Goal: Information Seeking & Learning: Stay updated

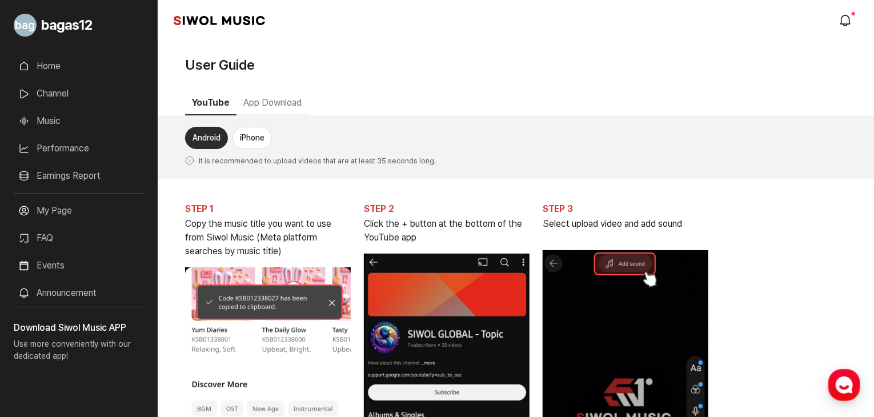
scroll to position [31, 0]
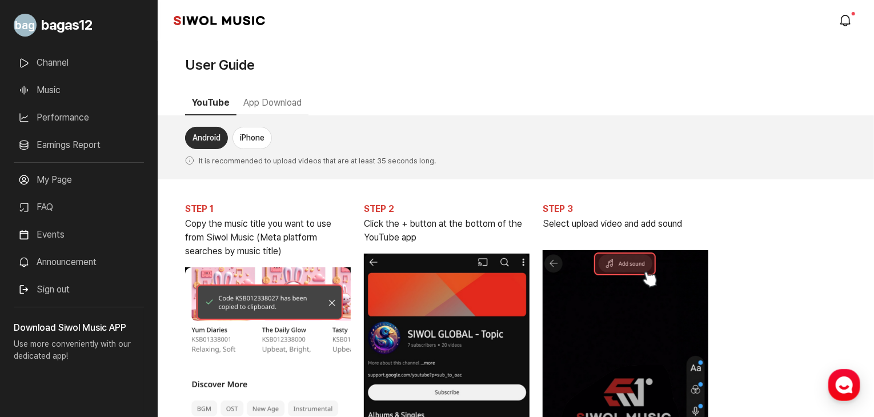
click at [56, 268] on link "Announcement" at bounding box center [79, 262] width 130 height 23
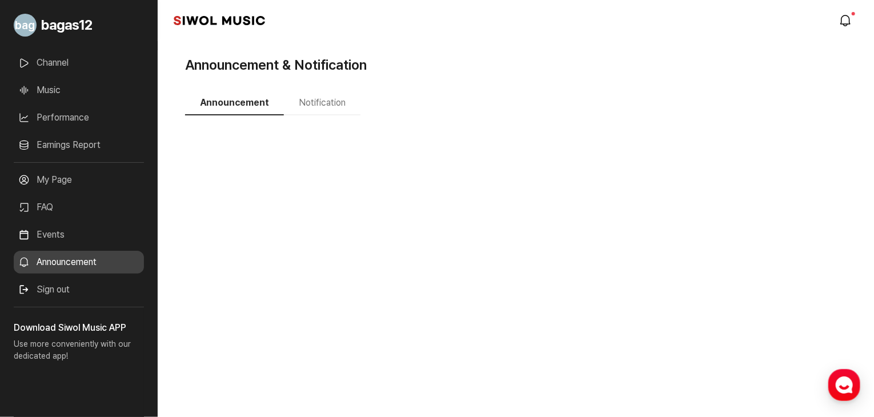
click at [75, 261] on link "Announcement" at bounding box center [79, 262] width 130 height 23
click at [327, 103] on button "Notification" at bounding box center [322, 103] width 77 height 24
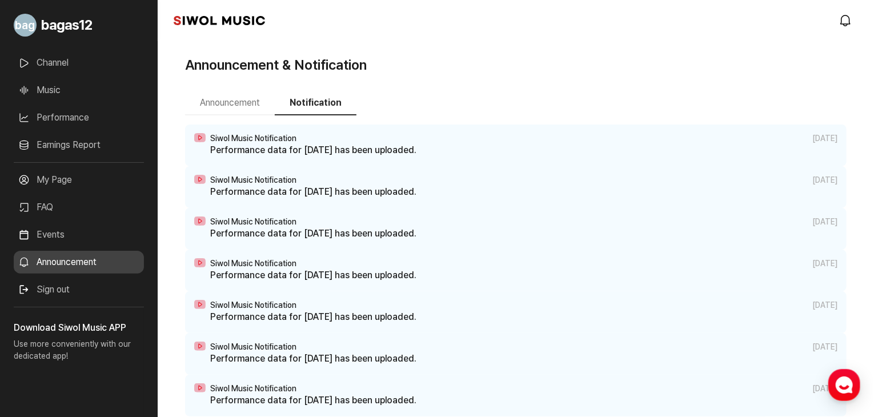
click at [242, 106] on button "Announcement" at bounding box center [230, 103] width 90 height 24
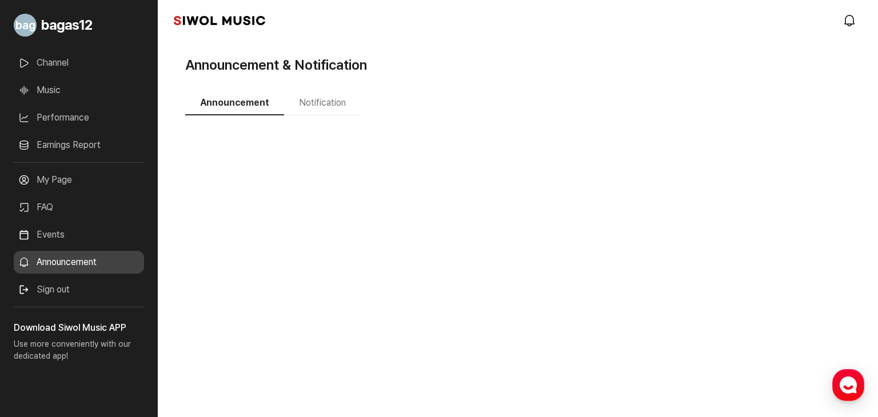
click at [305, 103] on button "Notification" at bounding box center [322, 103] width 77 height 24
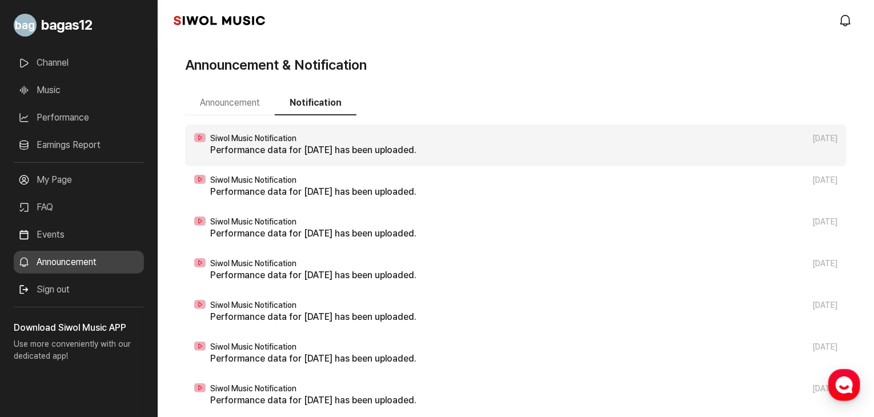
click at [313, 151] on p "Performance data for [DATE] has been uploaded." at bounding box center [523, 150] width 627 height 14
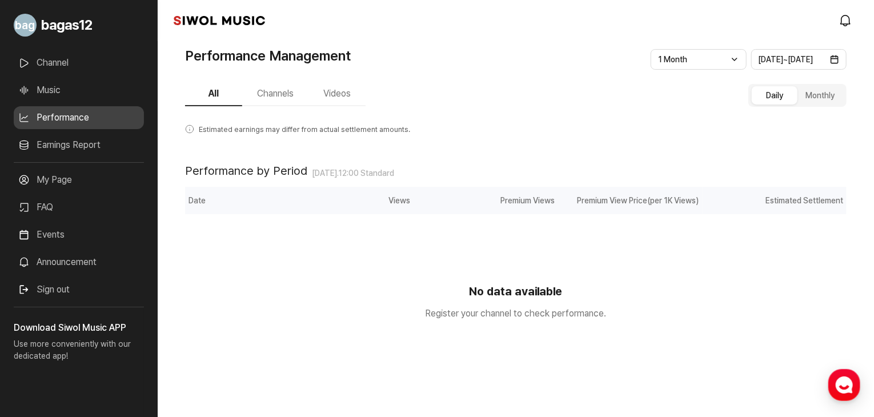
scroll to position [10, 0]
click at [53, 93] on link "Music" at bounding box center [79, 90] width 130 height 23
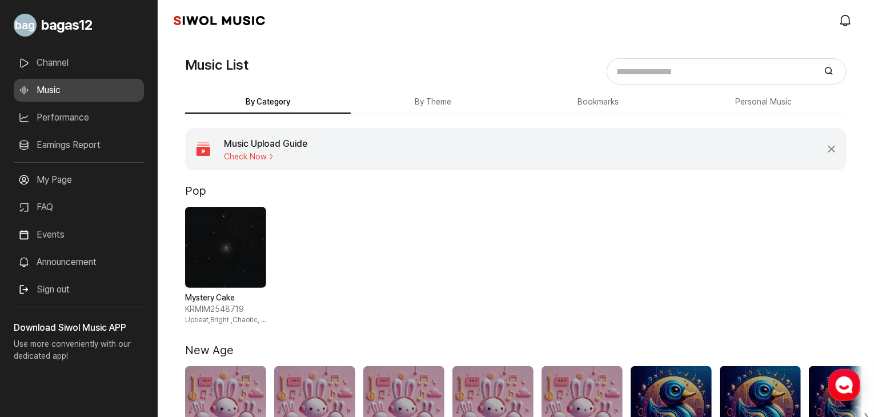
scroll to position [73, 0]
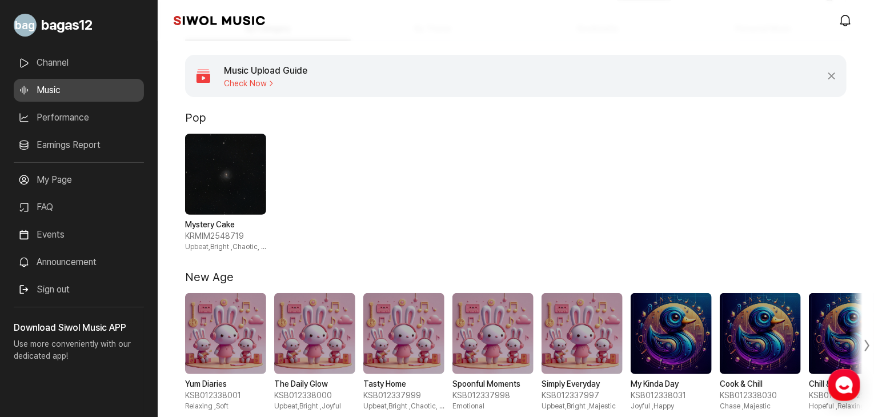
click at [226, 195] on span "1 / 1" at bounding box center [225, 174] width 81 height 81
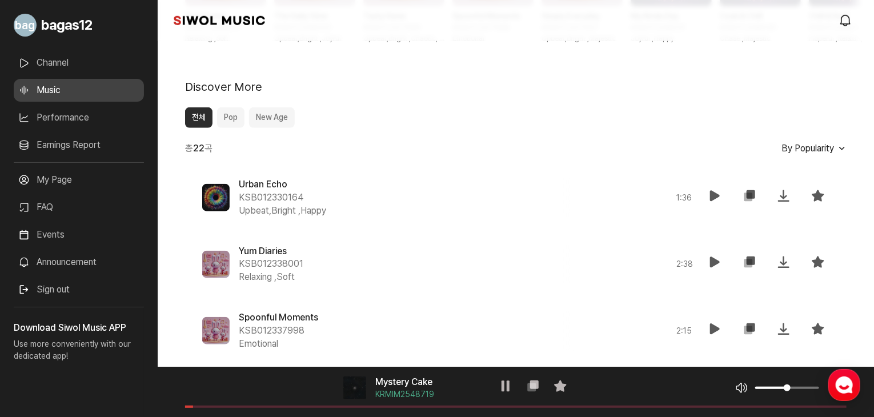
scroll to position [441, 0]
click at [240, 406] on span at bounding box center [516, 407] width 662 height 2
click at [279, 407] on span at bounding box center [516, 407] width 662 height 2
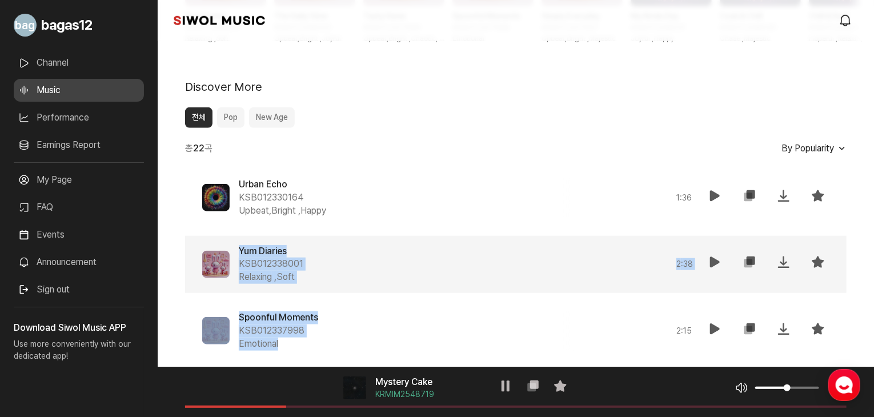
drag, startPoint x: 279, startPoint y: 344, endPoint x: 210, endPoint y: 261, distance: 107.9
click at [210, 261] on span at bounding box center [215, 264] width 27 height 27
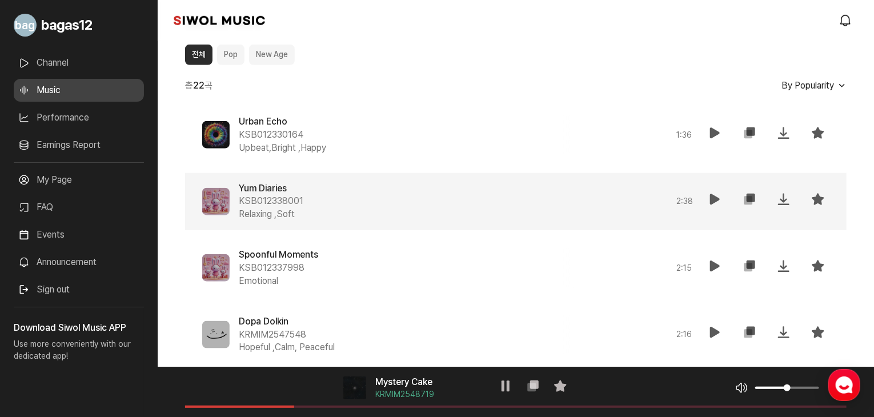
scroll to position [504, 0]
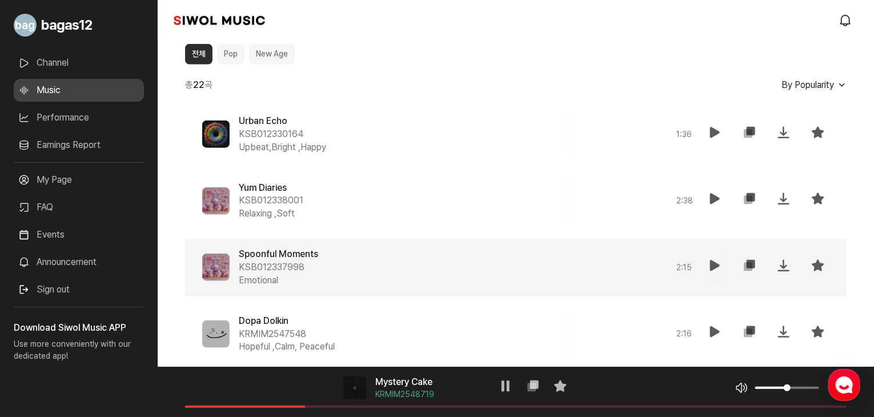
click at [711, 265] on icon at bounding box center [715, 266] width 14 height 14
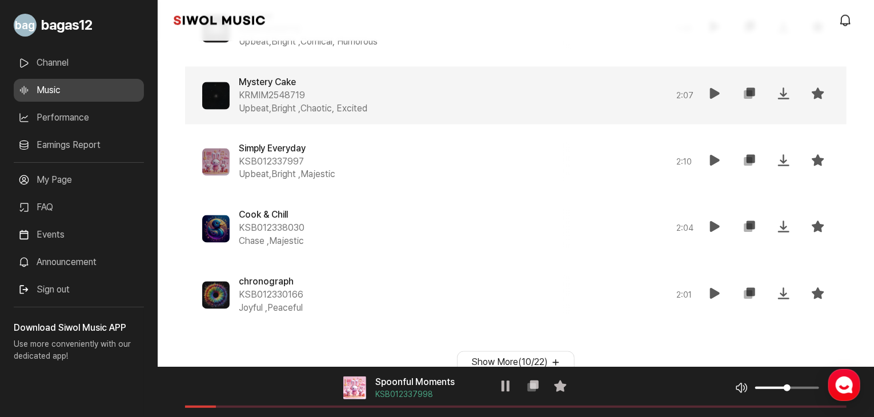
scroll to position [976, 0]
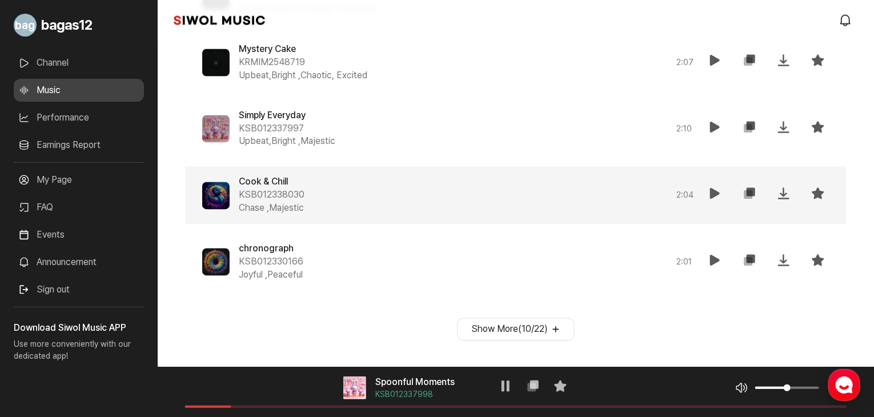
click at [713, 191] on icon at bounding box center [715, 194] width 14 height 14
click at [272, 405] on div "음악 플레이어 Cook & Chill KSB012338030 재생 복사 즐겨찾기 음악 볼륨 조절 음원 길이" at bounding box center [516, 392] width 716 height 50
click at [273, 406] on span at bounding box center [516, 407] width 662 height 2
click at [539, 329] on button "Show More ( 10 / 22 )" at bounding box center [516, 329] width 118 height 23
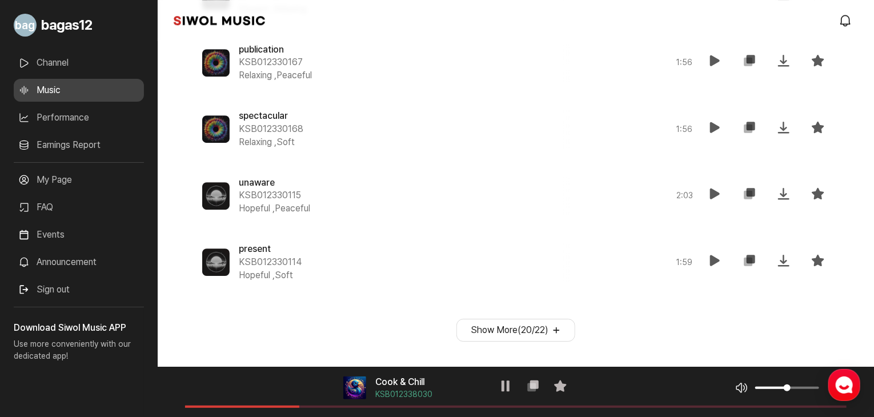
scroll to position [1641, 0]
click at [553, 327] on button "Show More ( 20 / 22 )" at bounding box center [516, 330] width 119 height 23
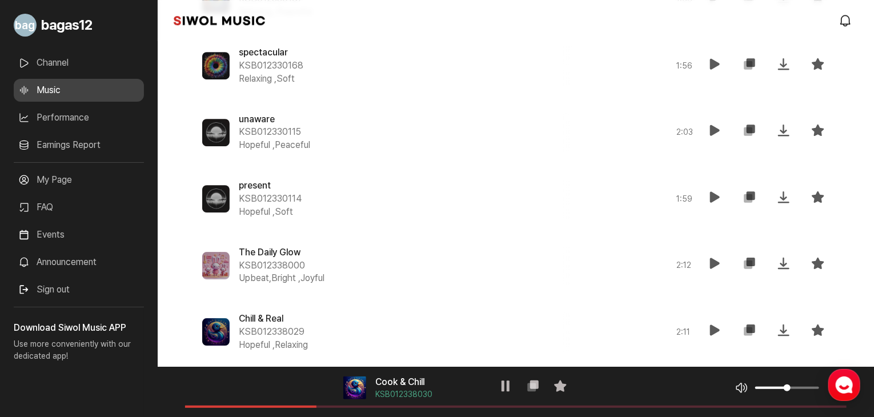
scroll to position [1775, 0]
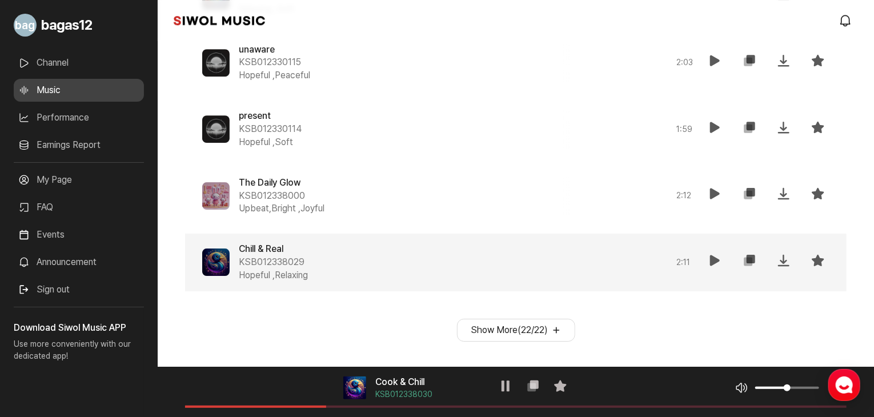
click at [713, 254] on icon at bounding box center [715, 261] width 14 height 14
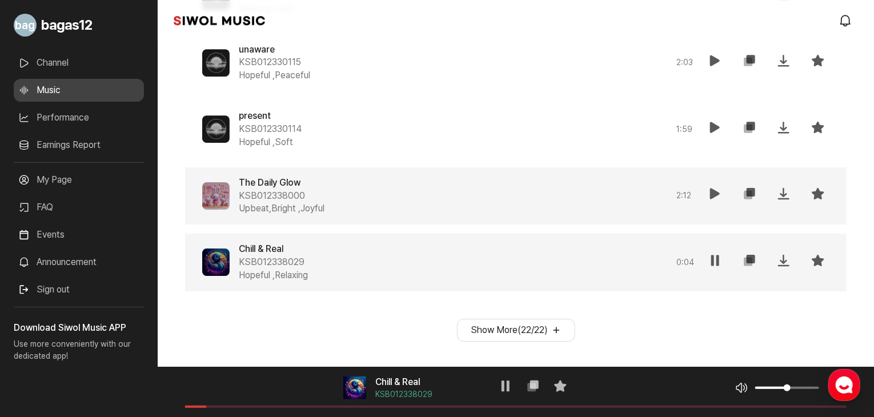
click at [710, 183] on button "재생" at bounding box center [715, 195] width 23 height 27
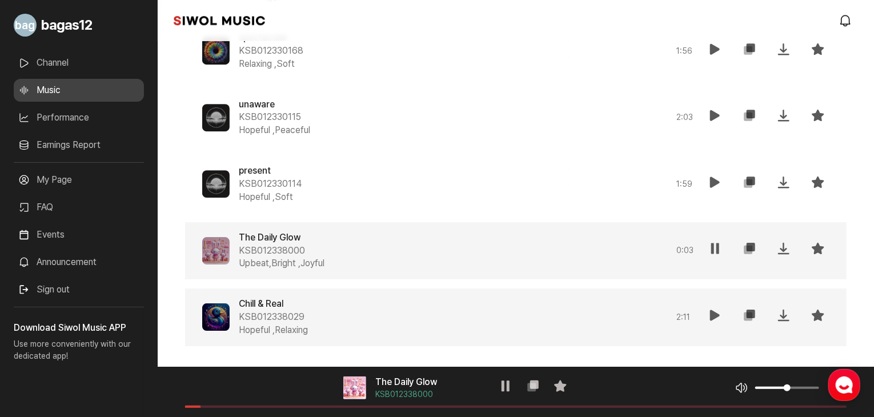
scroll to position [1718, 0]
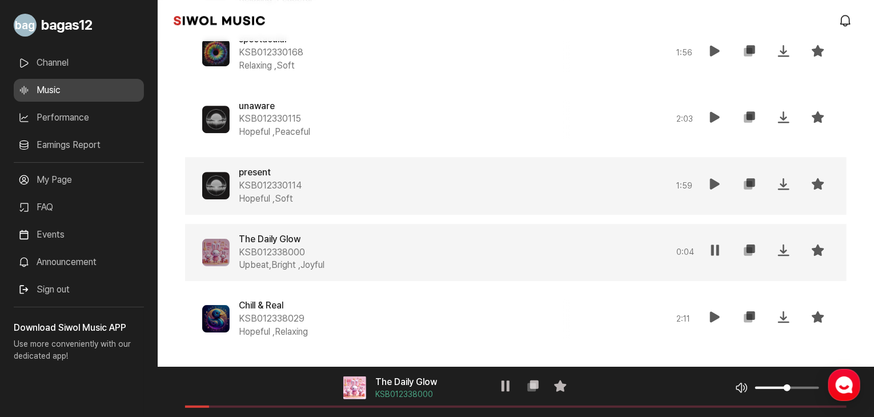
click at [708, 187] on icon at bounding box center [715, 184] width 14 height 14
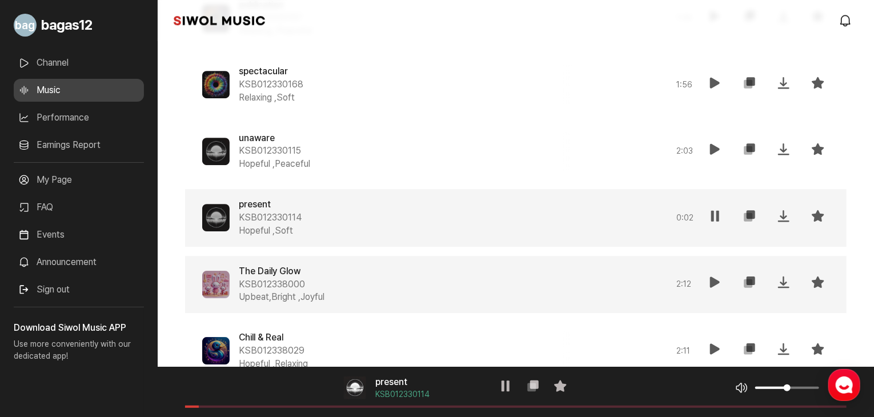
scroll to position [1684, 0]
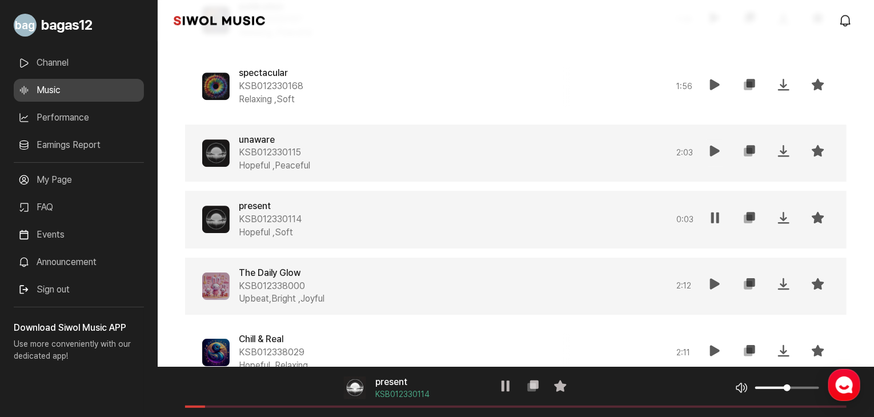
click at [718, 153] on icon at bounding box center [715, 151] width 14 height 14
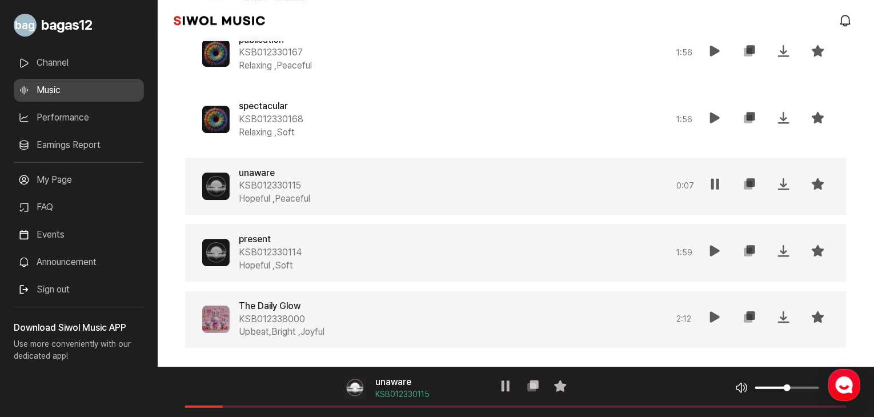
scroll to position [1651, 0]
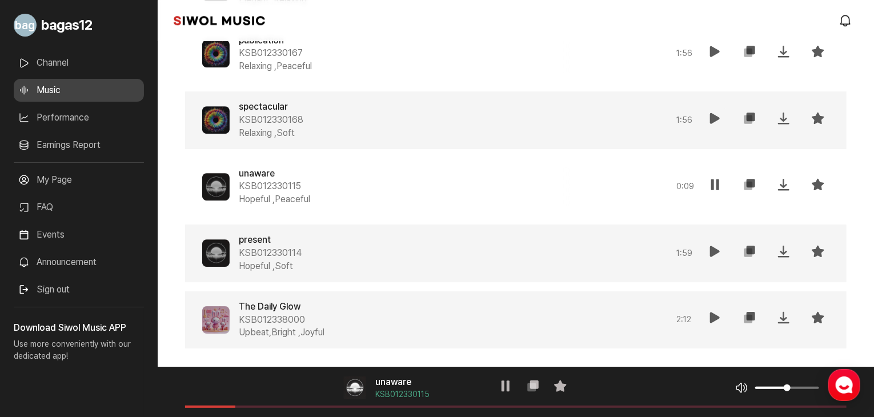
click at [709, 114] on icon at bounding box center [715, 118] width 14 height 14
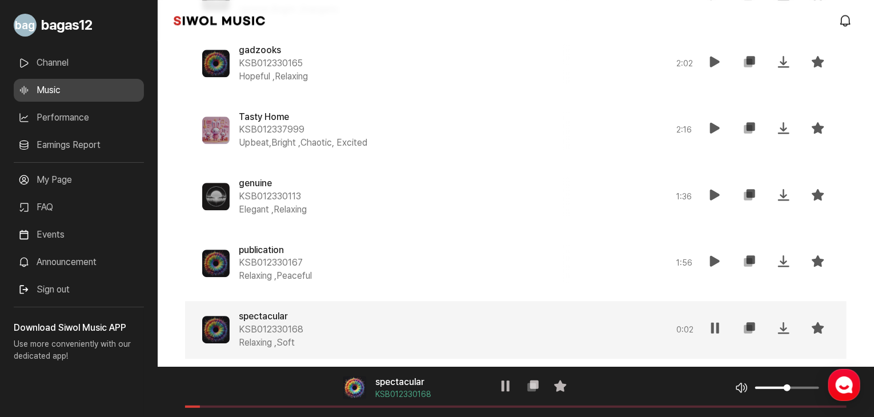
scroll to position [1436, 0]
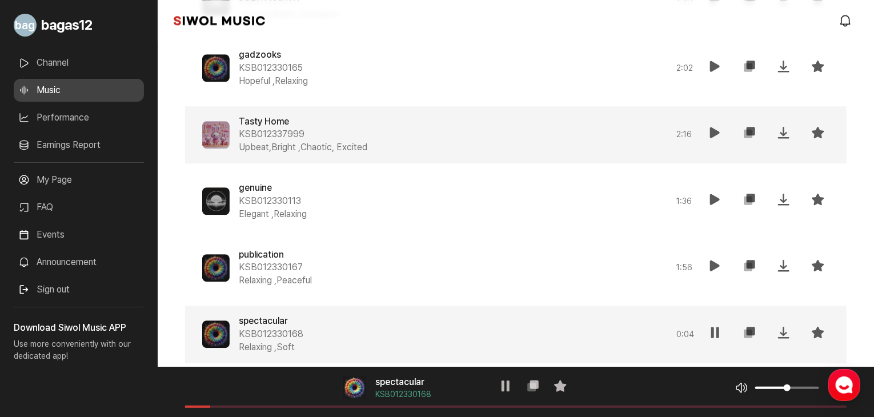
click at [703, 131] on div "Tasty Home KSB012337999 Upbeat,Bright , Chaotic, Excited 2 : 16 재생 복사 저장 즐겨찾기" at bounding box center [516, 135] width 662 height 58
click at [711, 133] on icon at bounding box center [715, 133] width 14 height 14
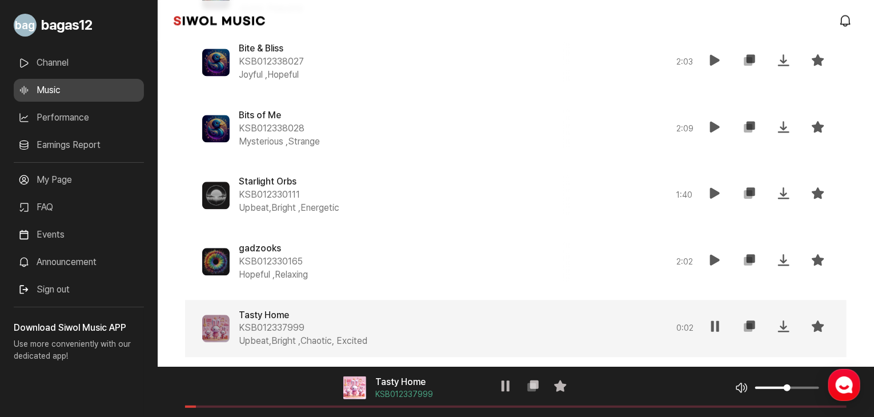
scroll to position [1222, 0]
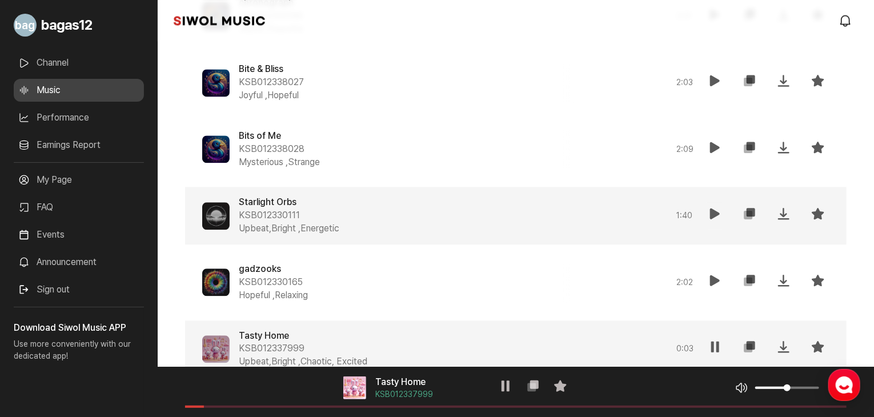
click at [706, 222] on button "재생" at bounding box center [715, 215] width 23 height 27
click at [262, 406] on span at bounding box center [516, 407] width 662 height 2
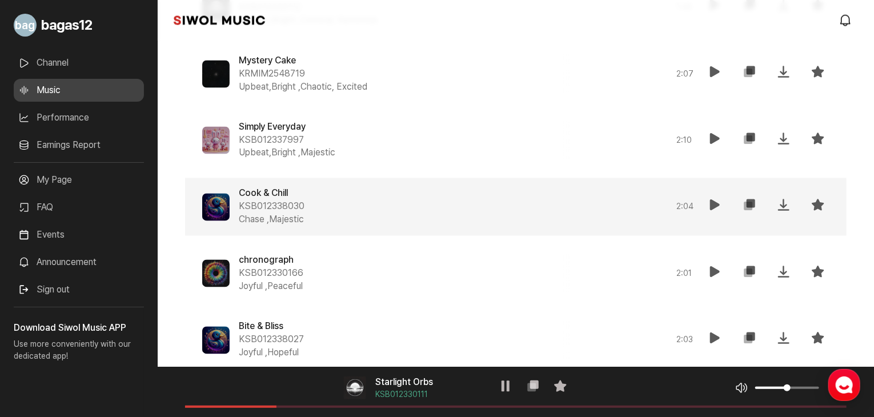
scroll to position [950, 0]
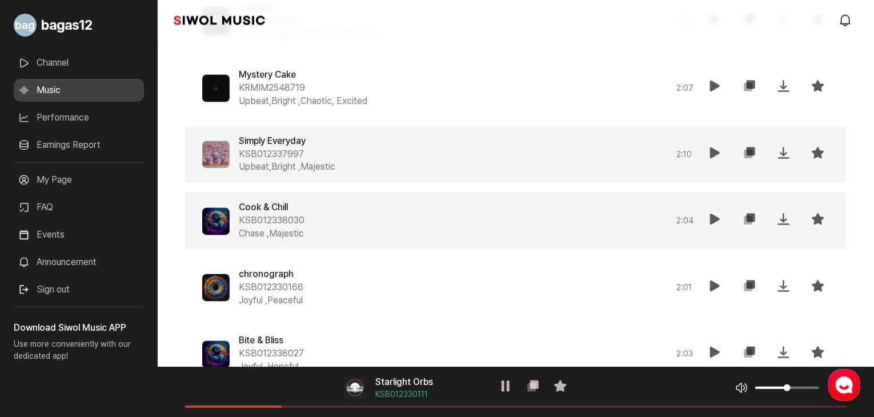
click at [711, 151] on icon at bounding box center [715, 153] width 14 height 14
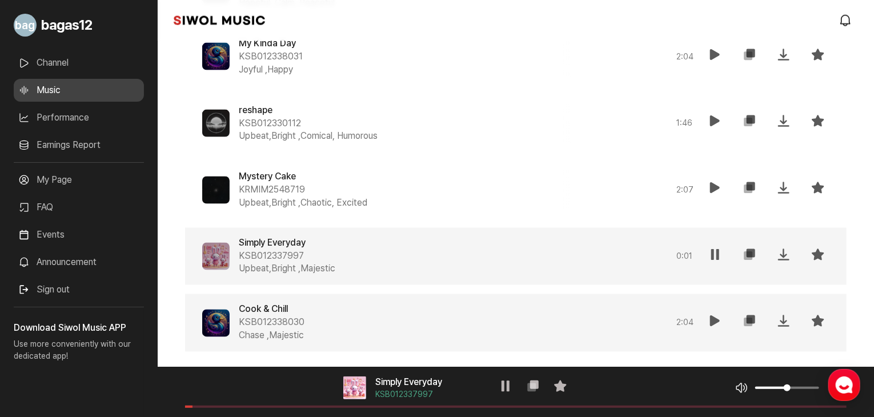
scroll to position [849, 0]
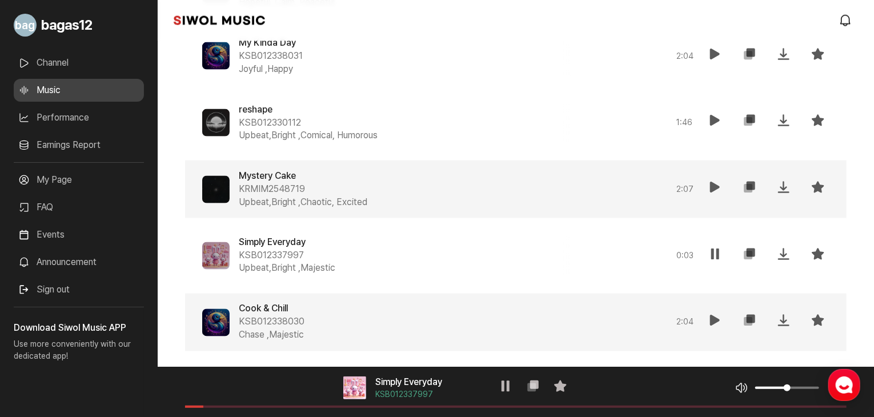
click at [708, 184] on icon at bounding box center [715, 188] width 14 height 14
click at [231, 407] on span at bounding box center [516, 407] width 662 height 2
click at [305, 407] on span at bounding box center [516, 407] width 662 height 2
click at [352, 406] on span at bounding box center [516, 407] width 662 height 2
click at [379, 410] on div "음악 플레이어 Mystery Cake KRMIM2548719 재생 복사 즐겨찾기 음악 볼륨 조절 음원 길이" at bounding box center [516, 392] width 716 height 50
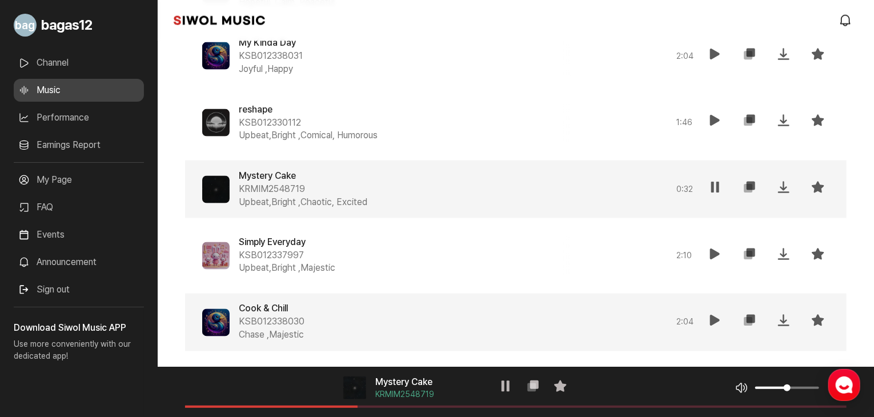
click at [398, 406] on span at bounding box center [516, 407] width 662 height 2
click at [454, 406] on span at bounding box center [516, 407] width 662 height 2
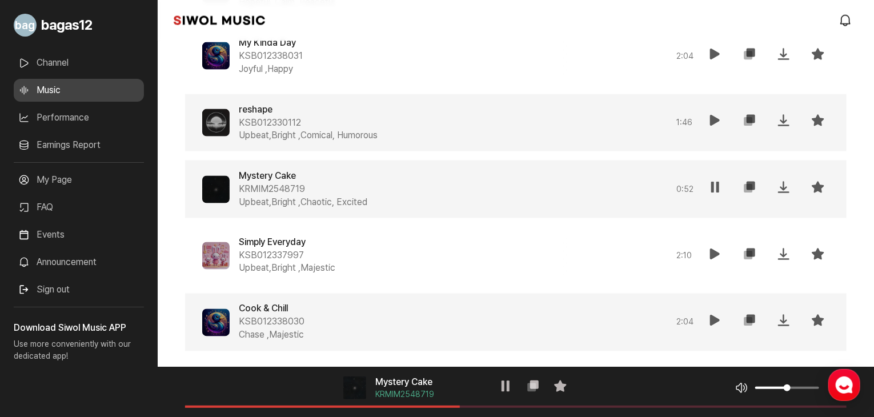
click at [719, 123] on icon at bounding box center [715, 121] width 14 height 14
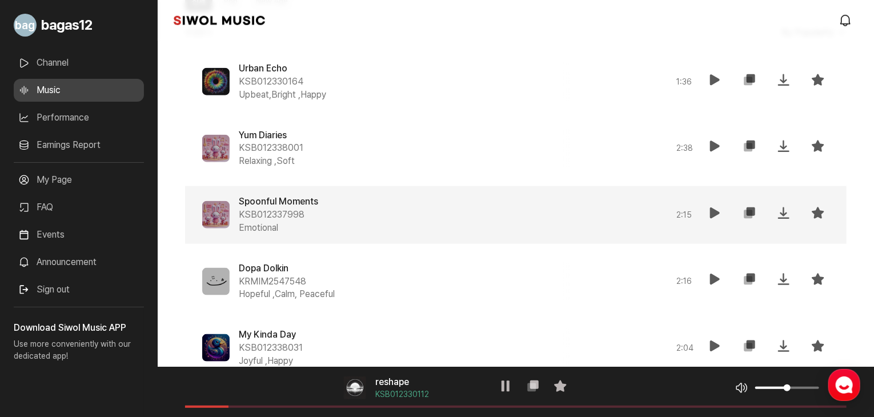
scroll to position [508, 0]
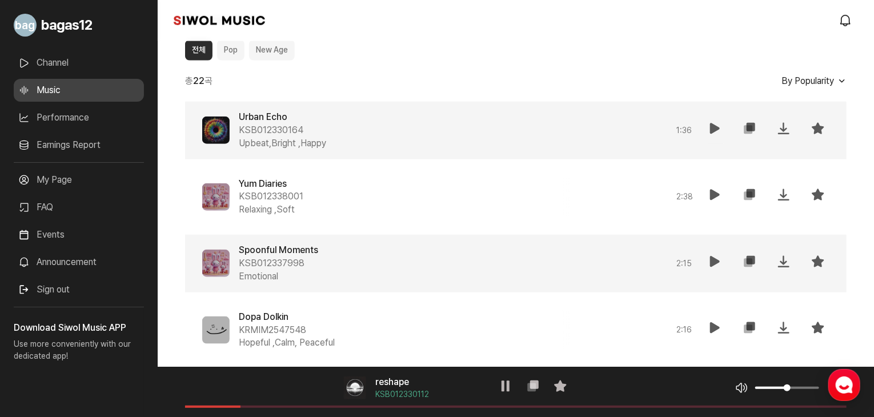
click at [719, 125] on icon at bounding box center [715, 129] width 14 height 14
click at [229, 407] on div "음악 플레이어 Urban Echo KSB012330164 재생 복사 즐겨찾기 음악 볼륨 조절 음원 길이" at bounding box center [516, 392] width 716 height 50
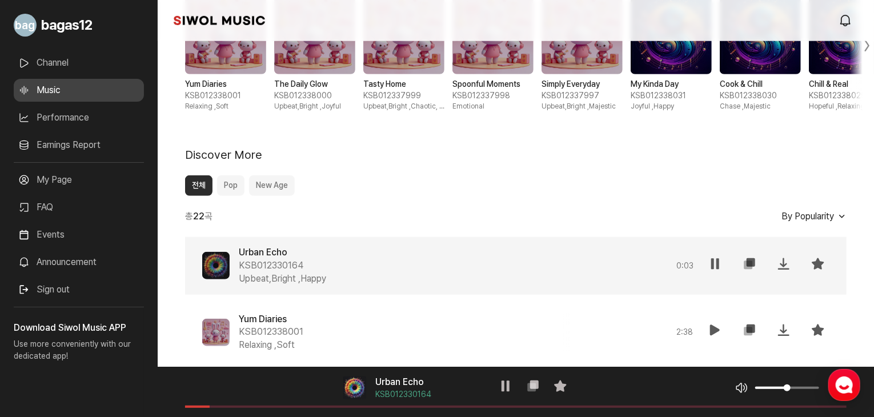
scroll to position [366, 0]
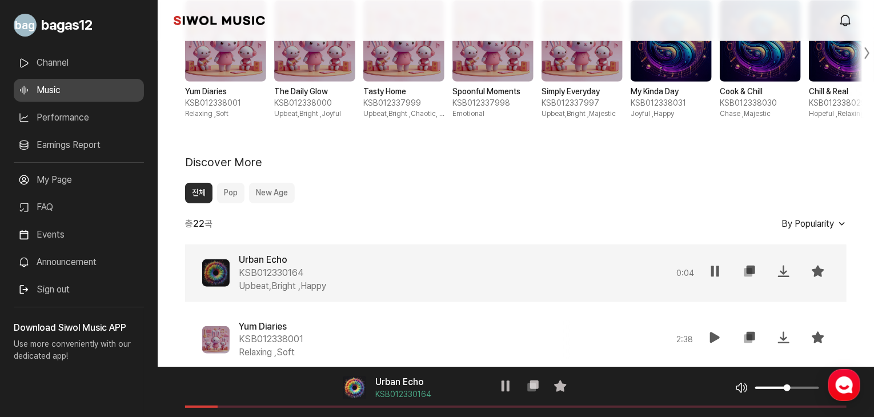
click at [55, 138] on link "Earnings Report" at bounding box center [79, 145] width 130 height 23
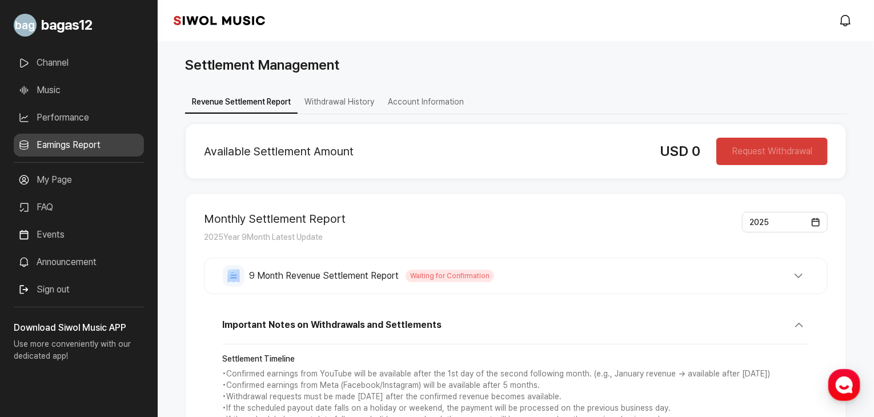
click at [69, 62] on link "Channel" at bounding box center [79, 62] width 130 height 23
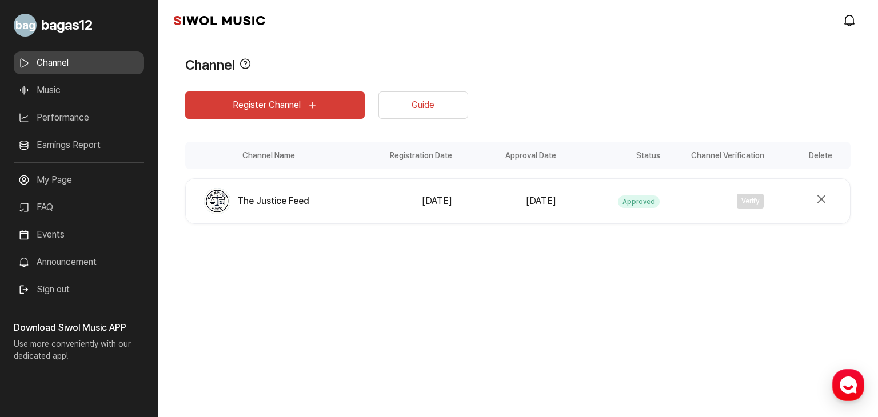
click at [66, 243] on link "Events" at bounding box center [79, 234] width 130 height 23
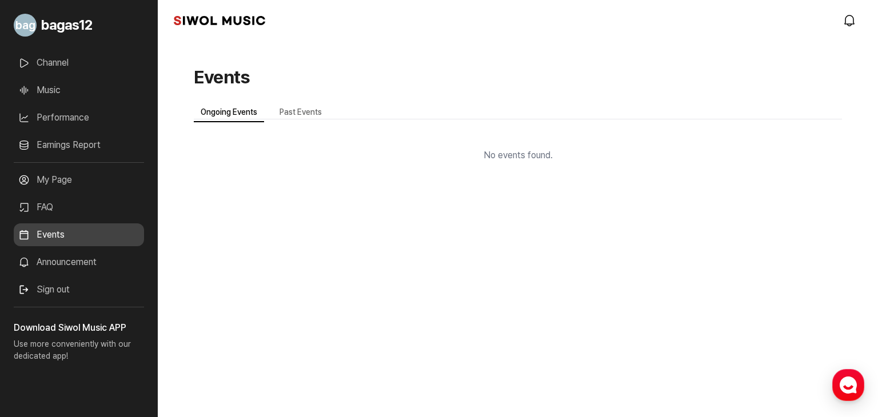
click at [78, 199] on link "FAQ" at bounding box center [79, 207] width 130 height 23
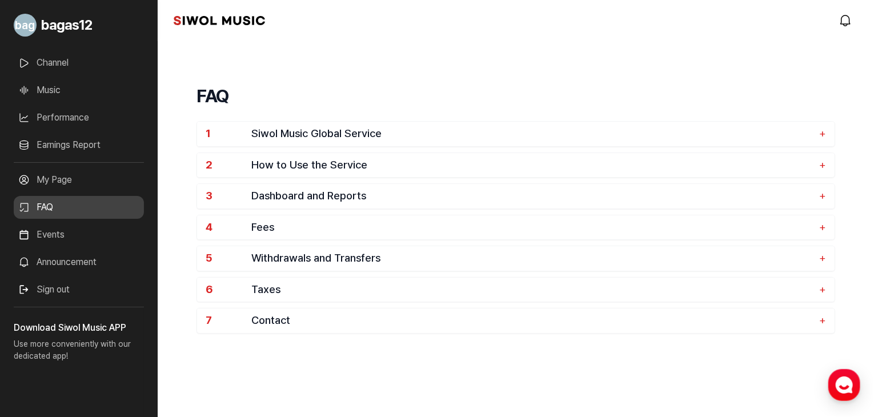
click at [80, 178] on link "My Page" at bounding box center [79, 180] width 130 height 23
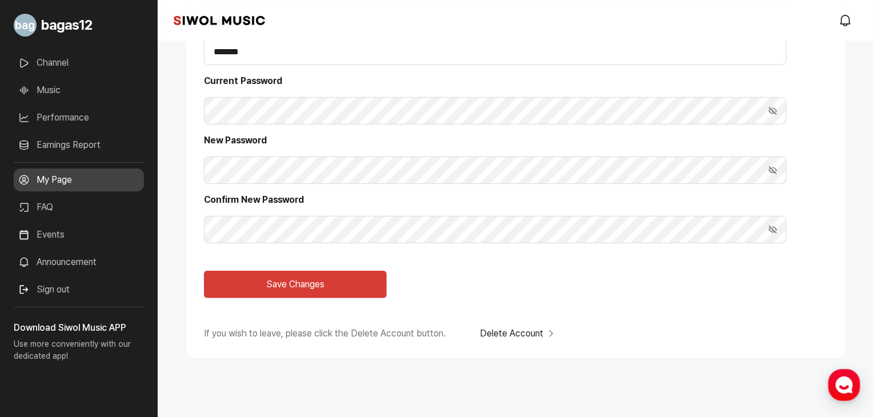
scroll to position [185, 0]
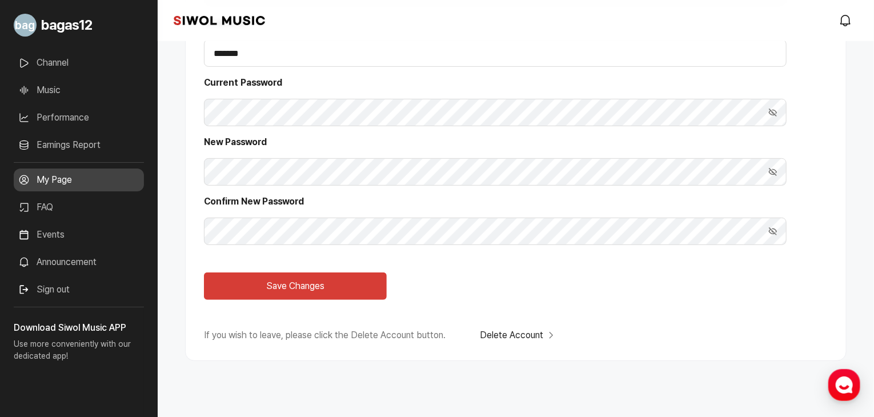
click at [63, 243] on link "Events" at bounding box center [79, 234] width 130 height 23
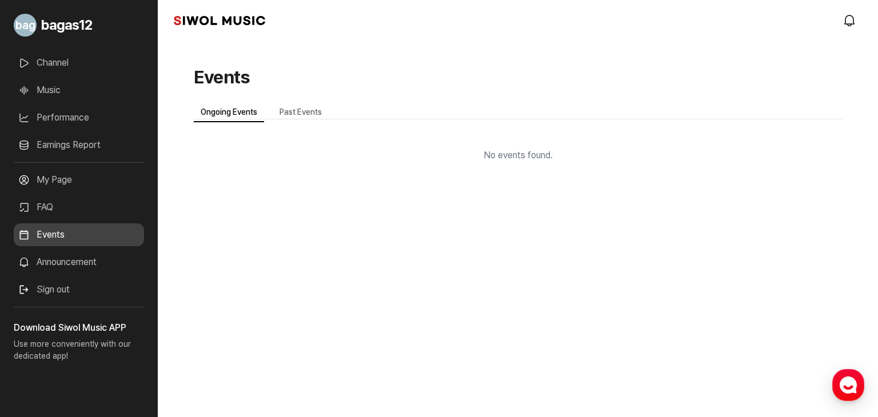
click at [67, 258] on link "Announcement" at bounding box center [79, 262] width 130 height 23
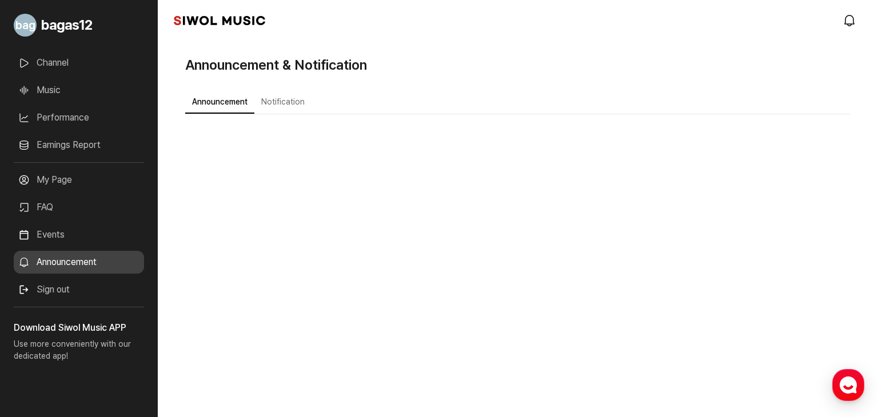
click at [287, 105] on button "Notification" at bounding box center [282, 102] width 57 height 22
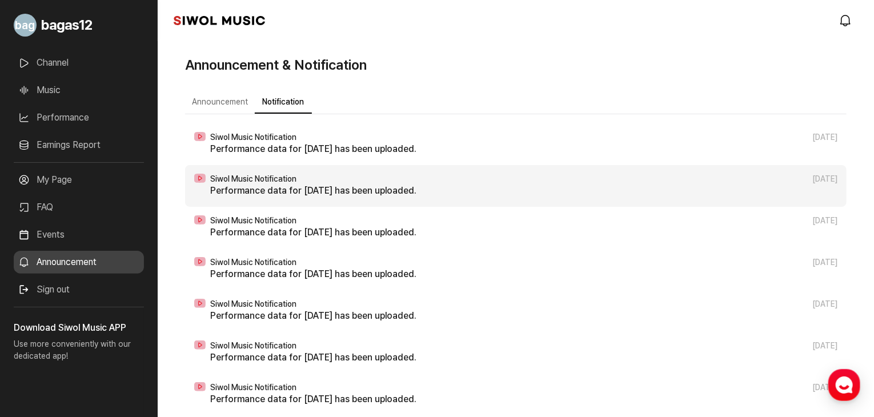
click at [329, 192] on p "Performance data for [DATE] has been uploaded." at bounding box center [523, 191] width 627 height 14
click at [220, 179] on span "Siwol Music Notification" at bounding box center [253, 179] width 86 height 10
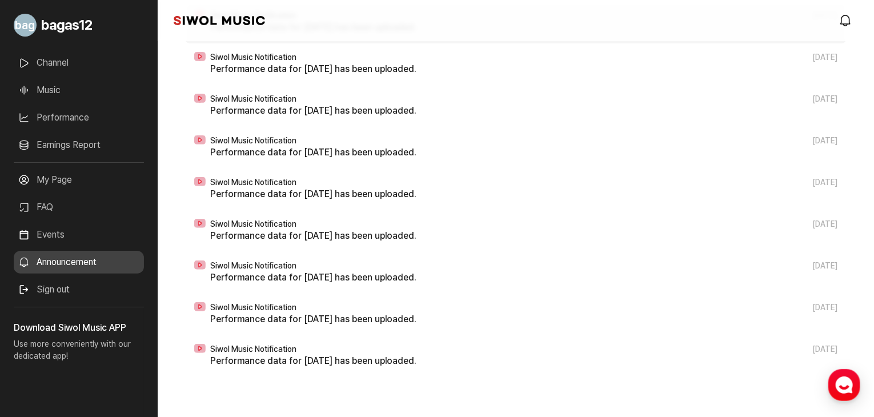
scroll to position [181, 0]
